Goal: Task Accomplishment & Management: Manage account settings

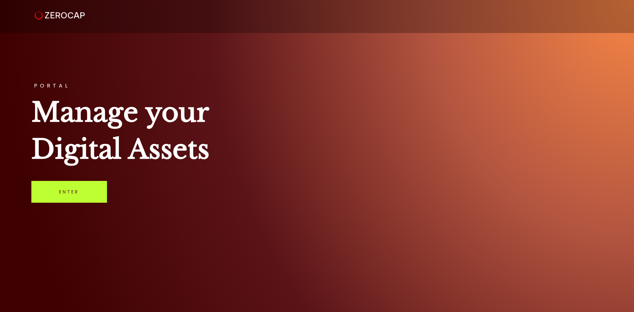
click at [91, 184] on link "Enter" at bounding box center [69, 192] width 76 height 22
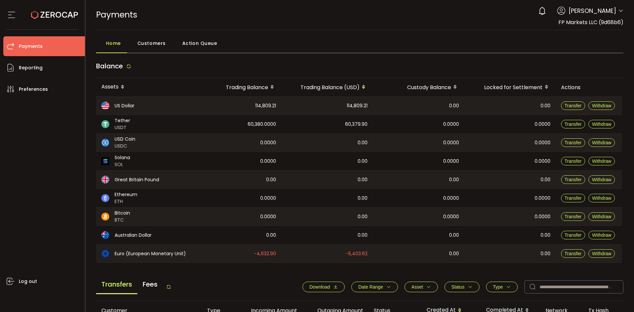
click at [171, 67] on div "Balance" at bounding box center [360, 68] width 528 height 20
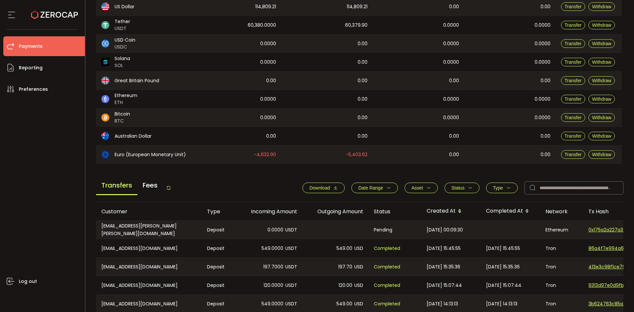
scroll to position [132, 0]
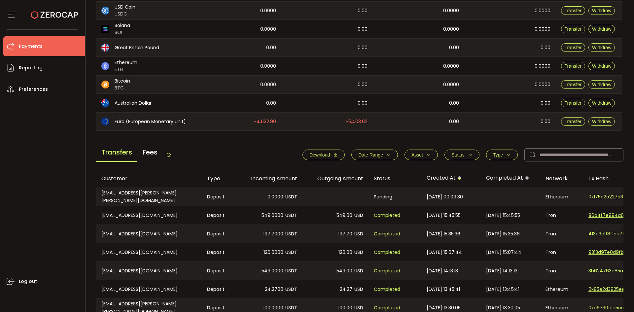
click at [327, 155] on span "Download" at bounding box center [319, 154] width 20 height 5
